Goal: Browse casually

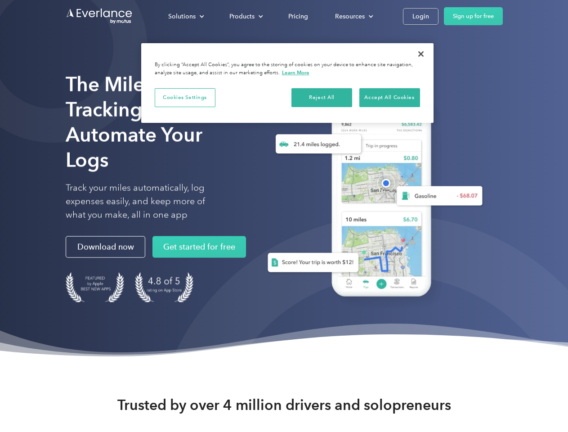
click at [186, 16] on div "Solutions" at bounding box center [181, 16] width 27 height 11
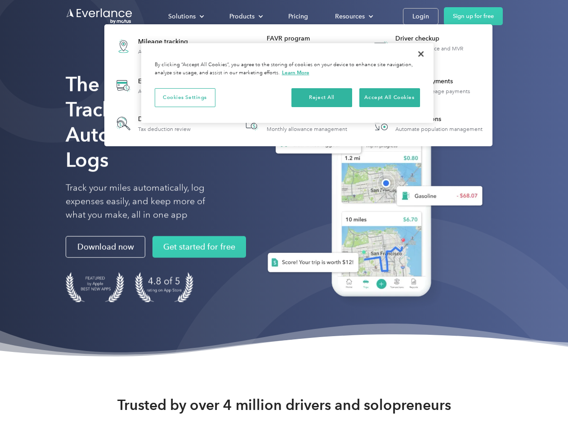
click at [245, 16] on div "Products" at bounding box center [241, 16] width 25 height 11
click at [353, 16] on div "Resources" at bounding box center [350, 16] width 30 height 11
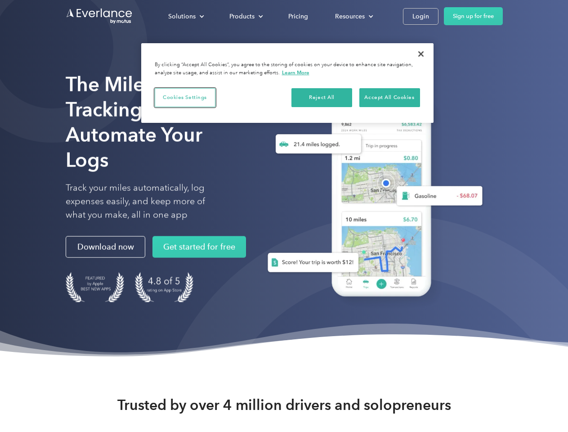
click at [185, 97] on button "Cookies Settings" at bounding box center [185, 97] width 61 height 19
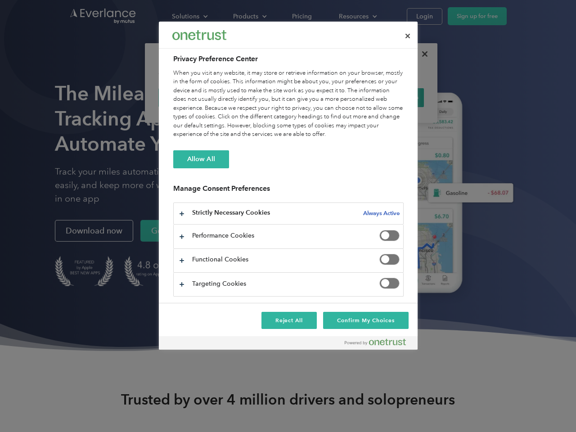
click at [322, 97] on div "When you visit any website, it may store or retrieve information on your browse…" at bounding box center [288, 104] width 230 height 70
click at [390, 97] on div "When you visit any website, it may store or retrieve information on your browse…" at bounding box center [288, 104] width 230 height 70
click at [421, 54] on div at bounding box center [288, 216] width 576 height 432
